Goal: Learn about a topic: Learn about a topic

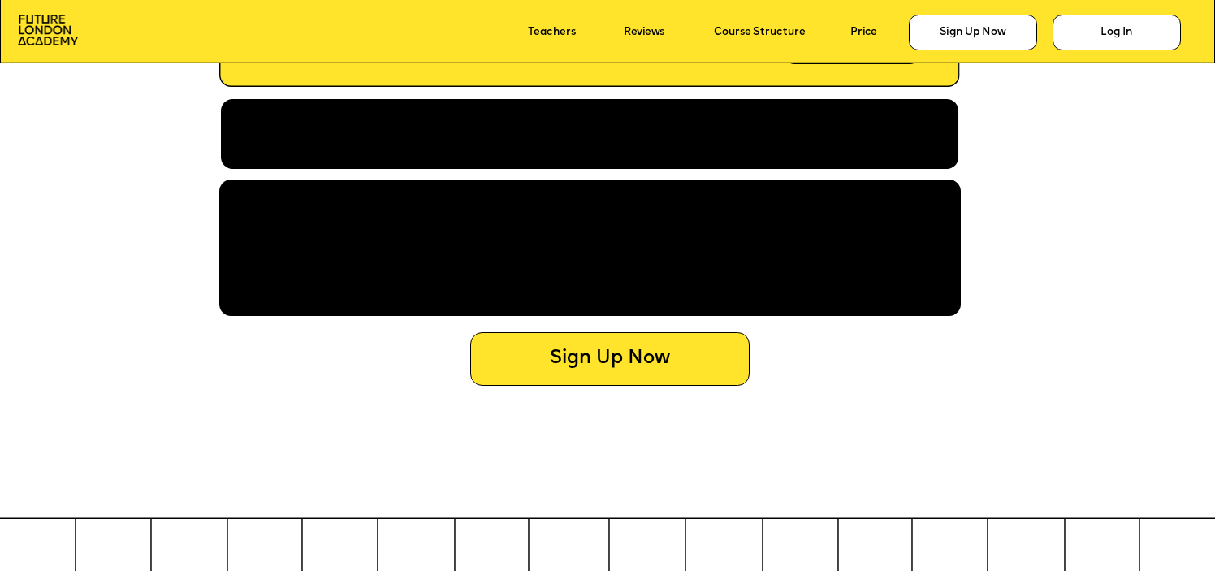
scroll to position [6419, 0]
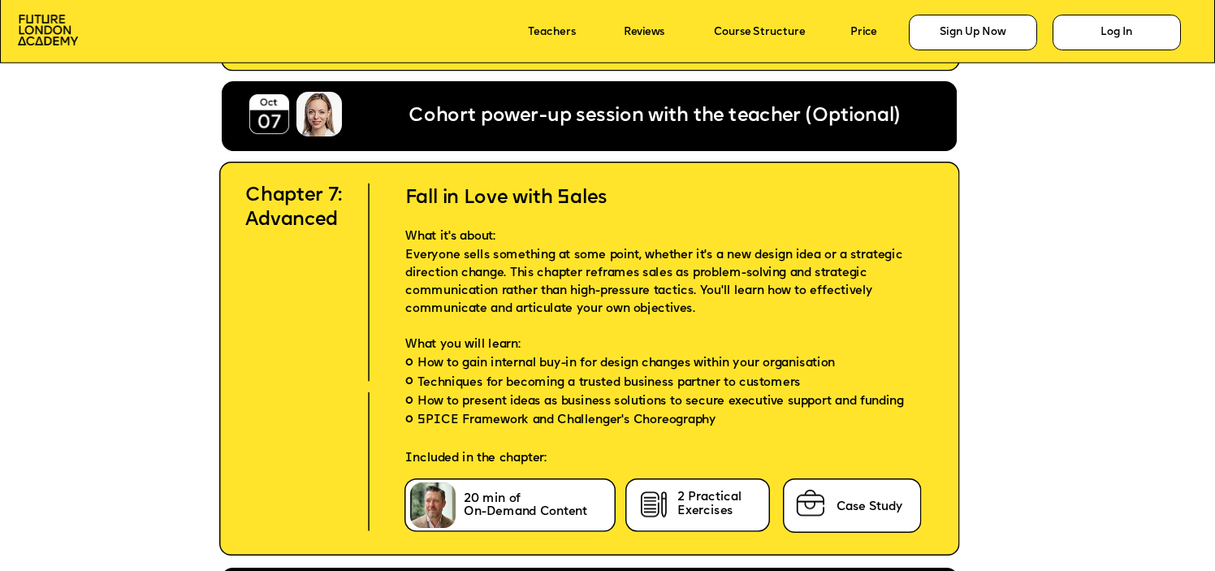
drag, startPoint x: 408, startPoint y: 193, endPoint x: 647, endPoint y: 185, distance: 239.8
click at [647, 185] on h2 "Fall in Love with Sales" at bounding box center [651, 185] width 538 height 47
drag, startPoint x: 612, startPoint y: 195, endPoint x: 407, endPoint y: 198, distance: 204.7
click at [407, 198] on h2 "Fall in Love with Sales" at bounding box center [651, 185] width 538 height 47
copy h2 "Fall in Love with Sales"
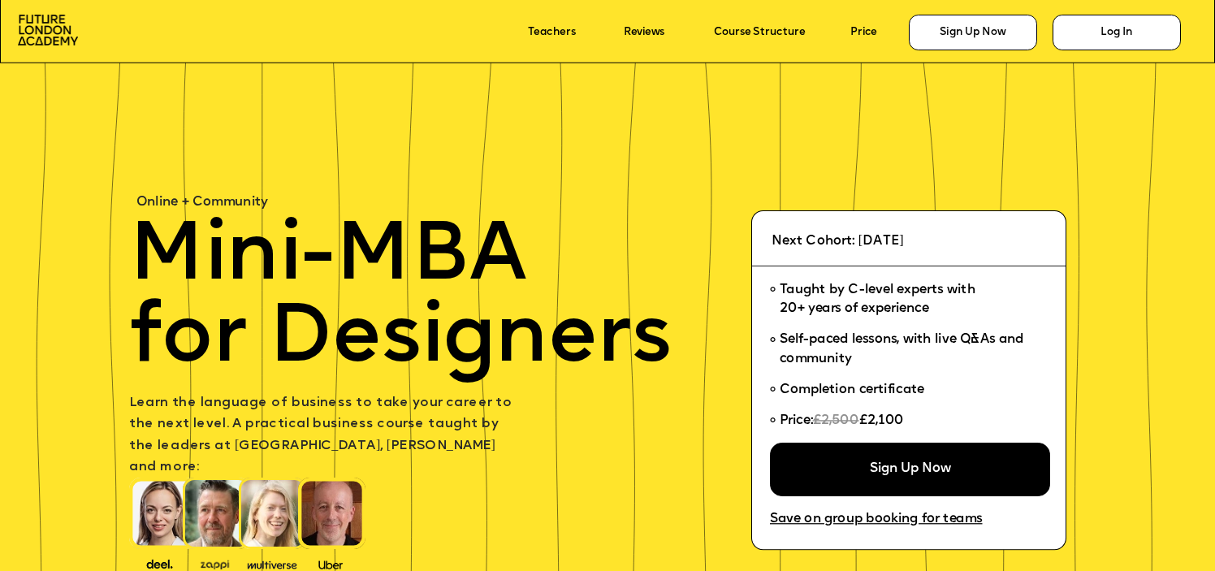
scroll to position [6419, 0]
